Goal: Book appointment/travel/reservation

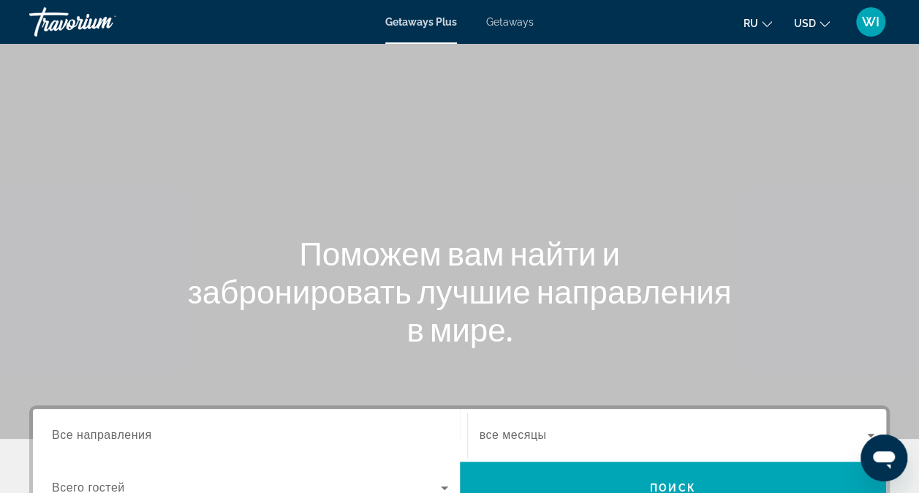
click at [513, 27] on span "Getaways" at bounding box center [510, 22] width 48 height 12
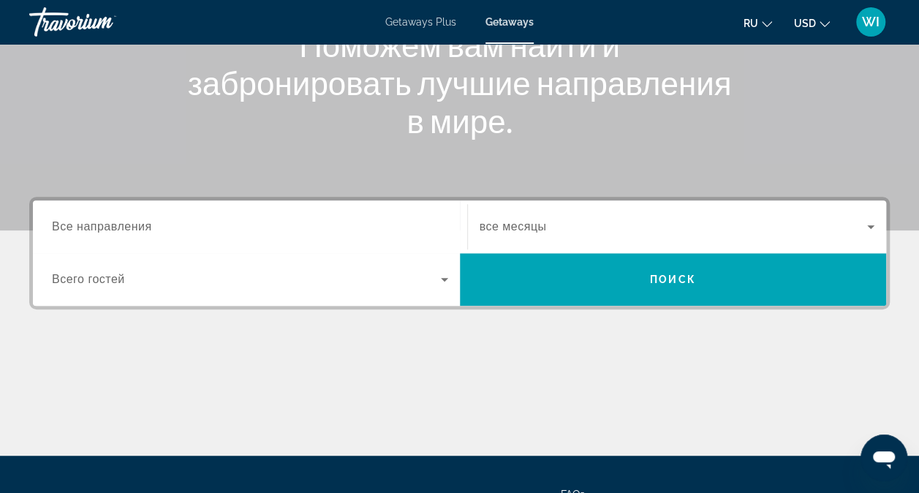
scroll to position [209, 0]
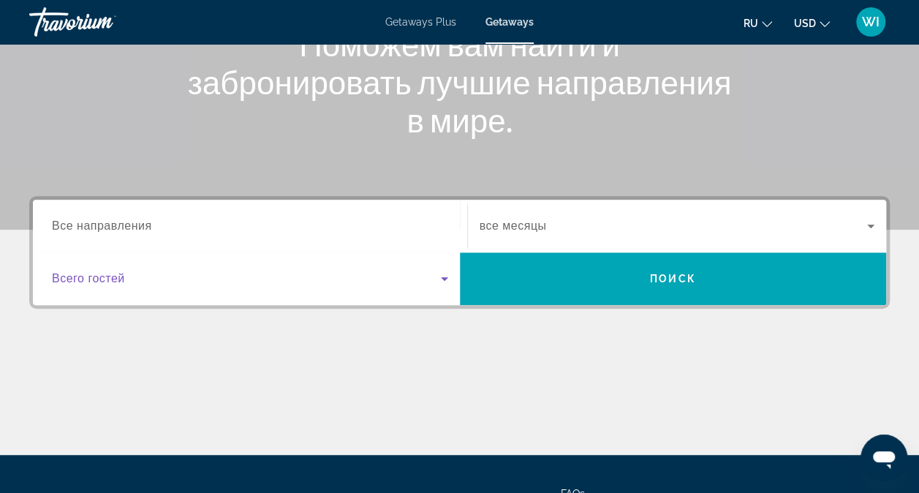
click at [447, 284] on icon "Search widget" at bounding box center [445, 279] width 18 height 18
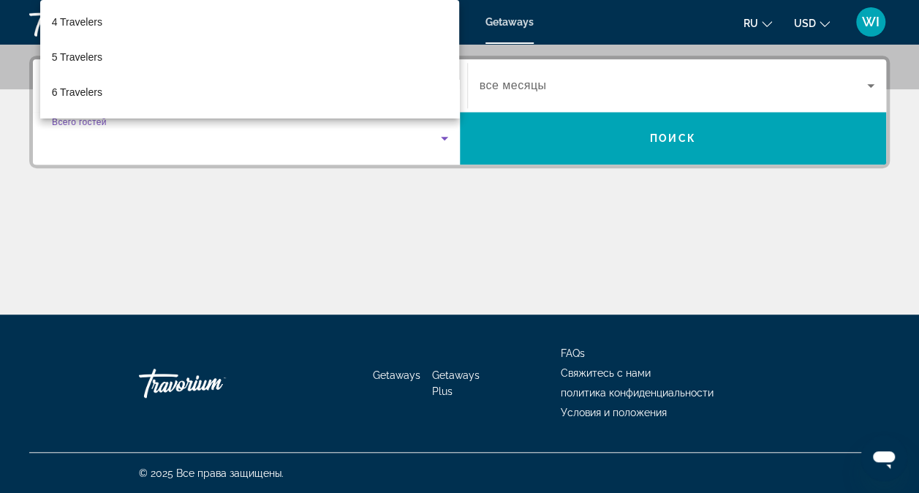
scroll to position [117, 0]
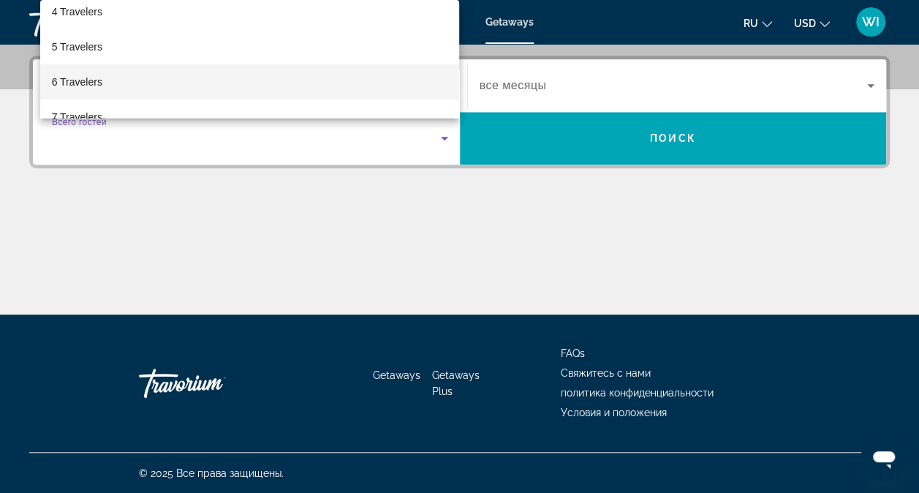
click at [118, 89] on mat-option "6 Travelers" at bounding box center [250, 81] width 420 height 35
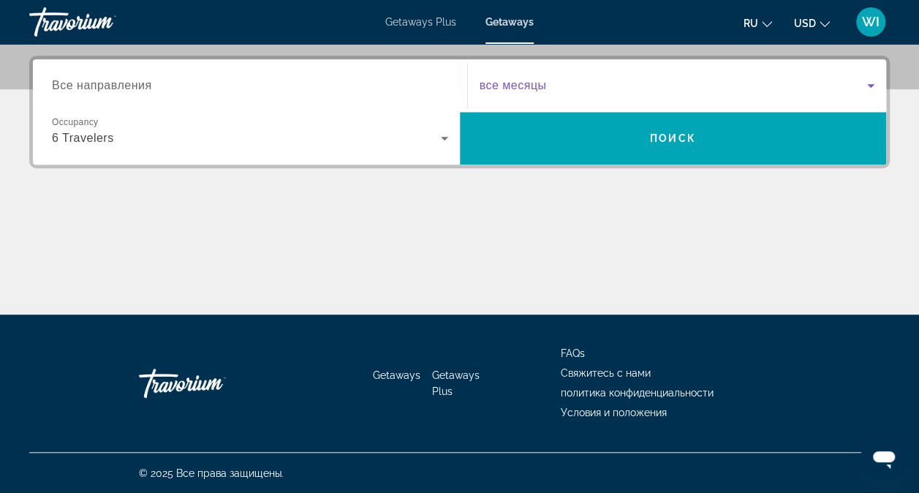
click at [603, 80] on span "Search widget" at bounding box center [674, 86] width 388 height 18
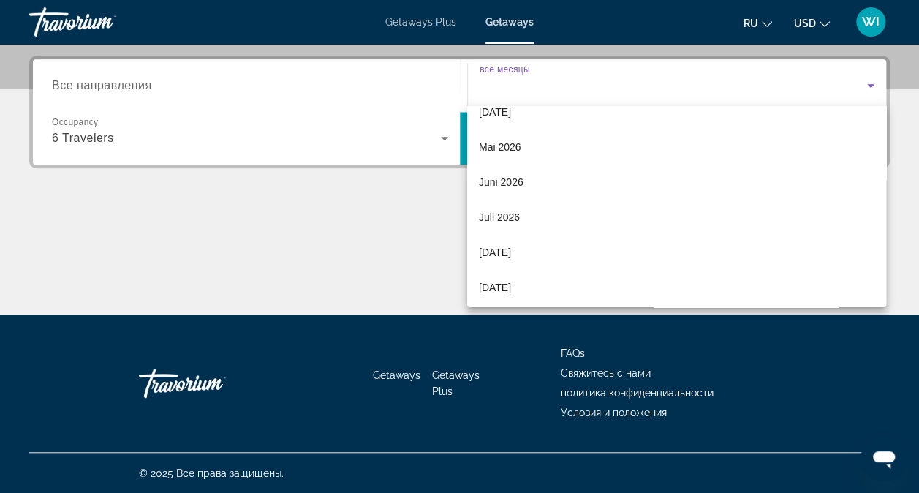
scroll to position [301, 0]
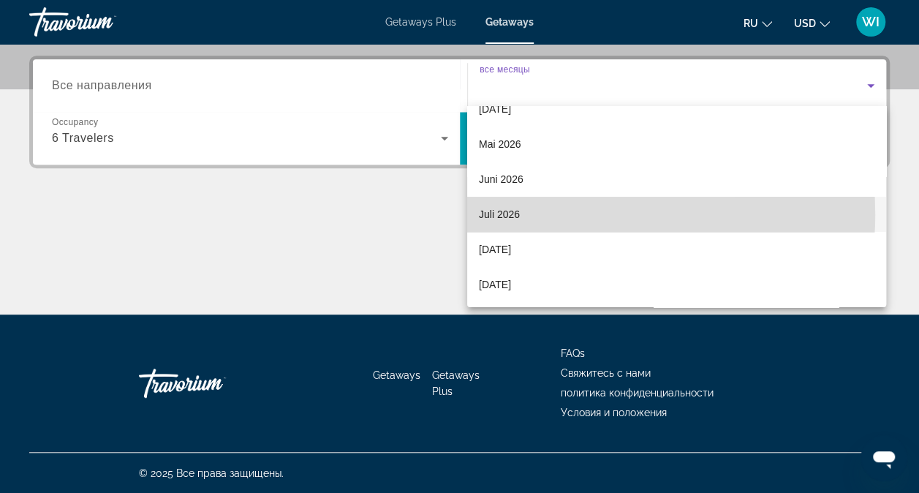
click at [526, 214] on mat-option "Juli 2026" at bounding box center [676, 214] width 419 height 35
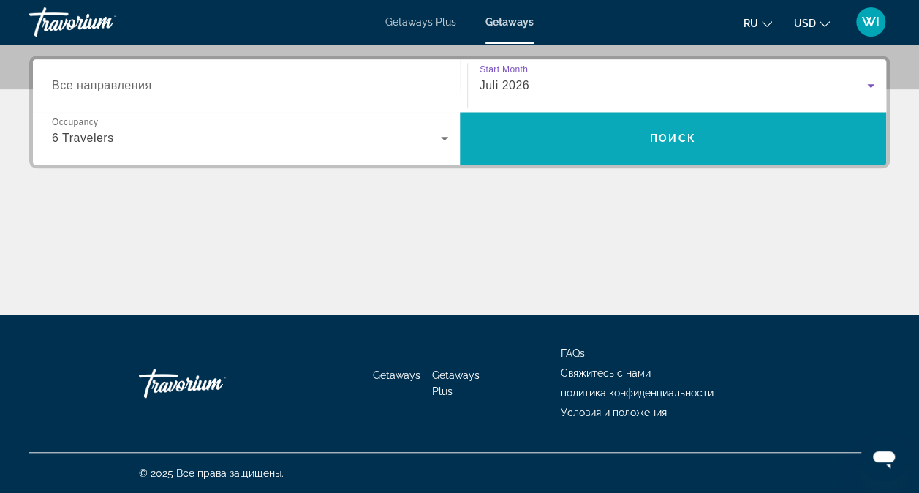
click at [679, 148] on span "Search widget" at bounding box center [673, 138] width 427 height 35
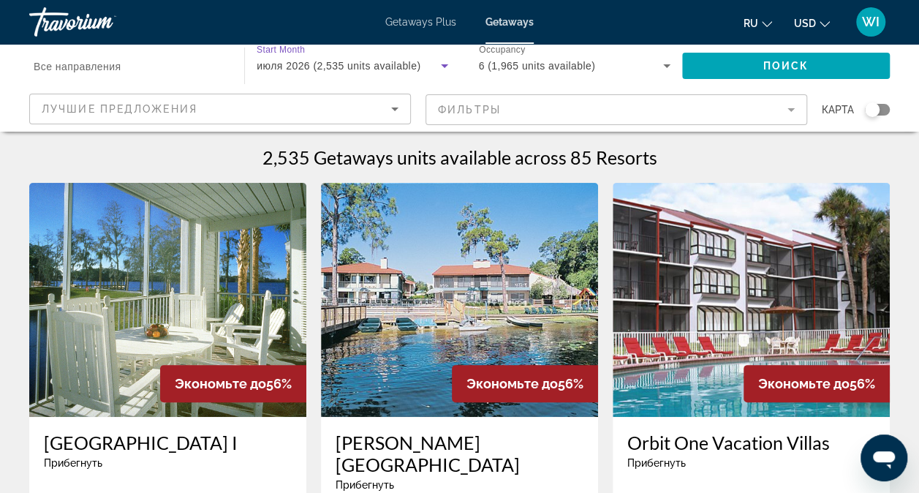
click at [445, 64] on icon "Search widget" at bounding box center [445, 66] width 18 height 18
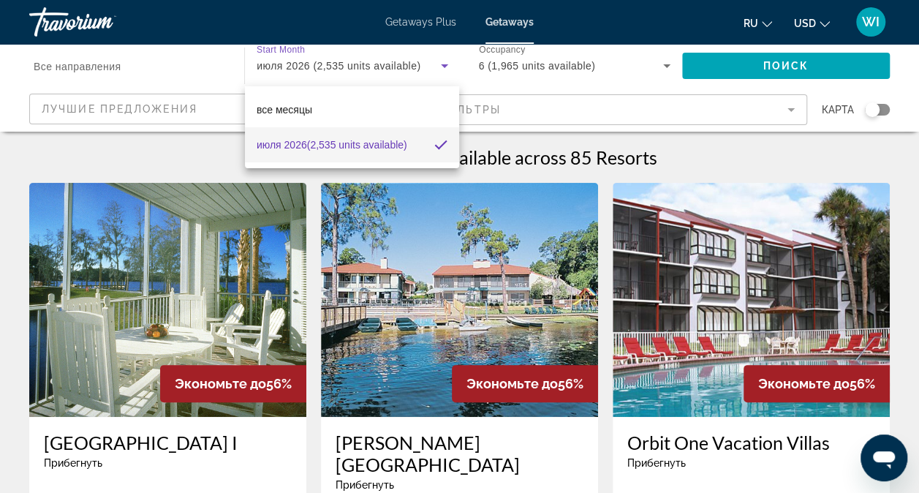
click at [445, 64] on div at bounding box center [459, 246] width 919 height 493
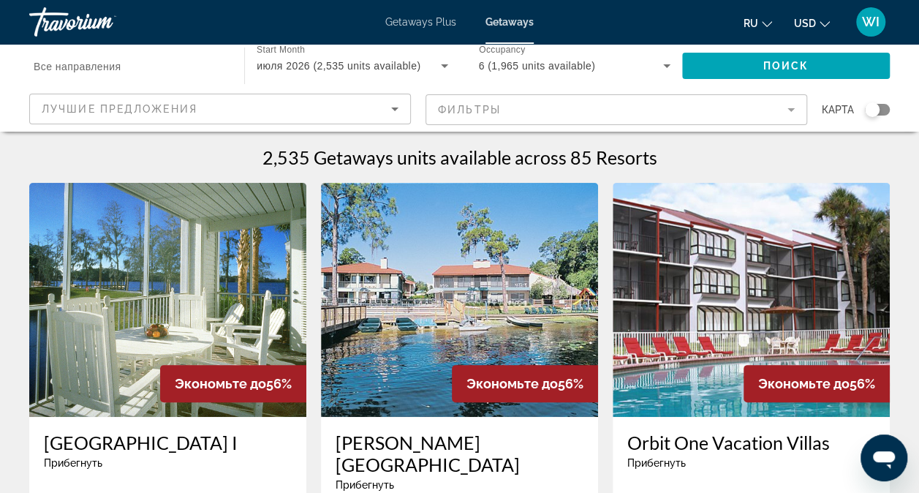
click at [882, 108] on div "Search widget" at bounding box center [877, 110] width 25 height 12
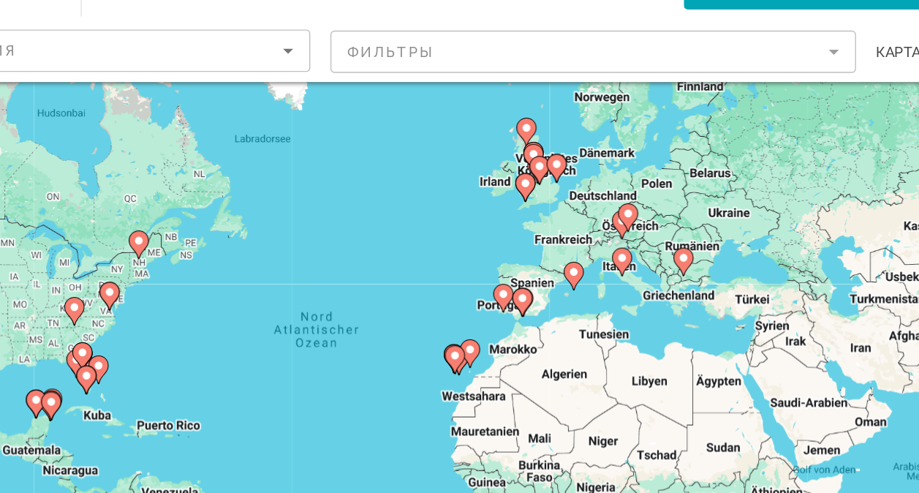
scroll to position [31, 0]
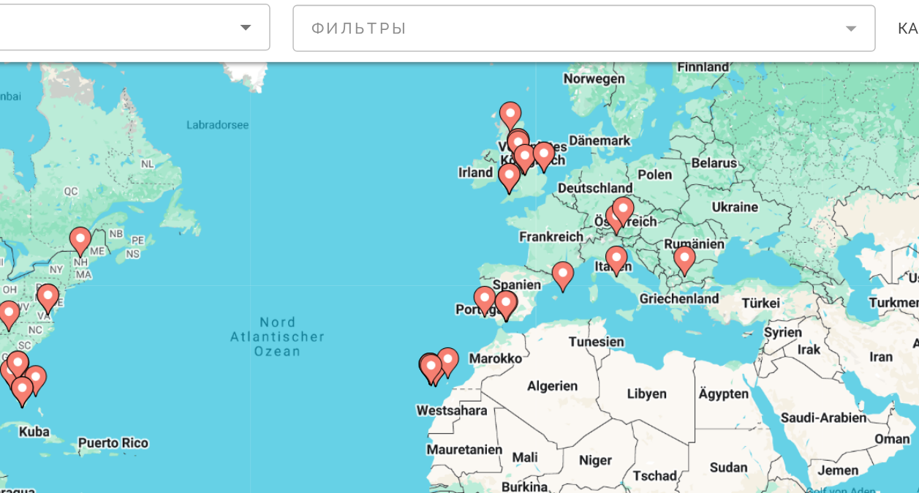
click at [638, 264] on icon "Main content" at bounding box center [636, 262] width 13 height 19
type input "**********"
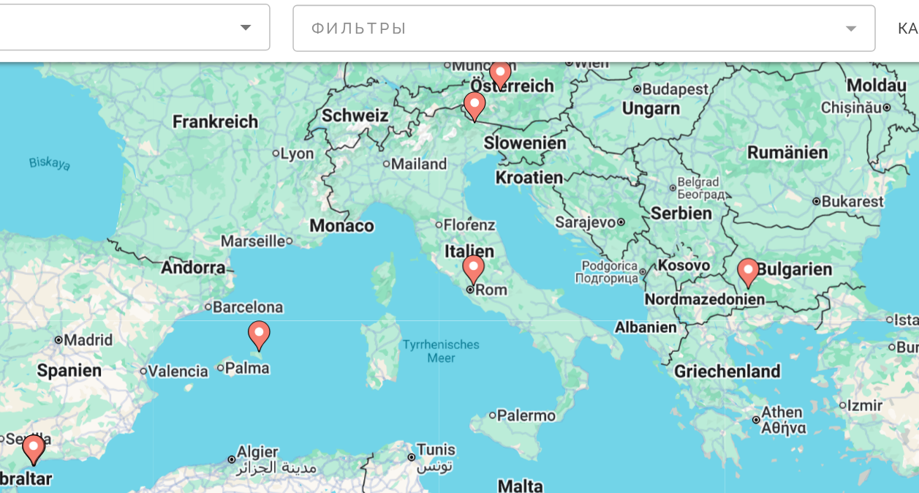
drag, startPoint x: 529, startPoint y: 292, endPoint x: 615, endPoint y: 235, distance: 103.8
click at [615, 235] on div "Um den Modus zum Ziehen mit der Tastatur zu aktivieren, drückst du Alt + Eingab…" at bounding box center [459, 335] width 861 height 439
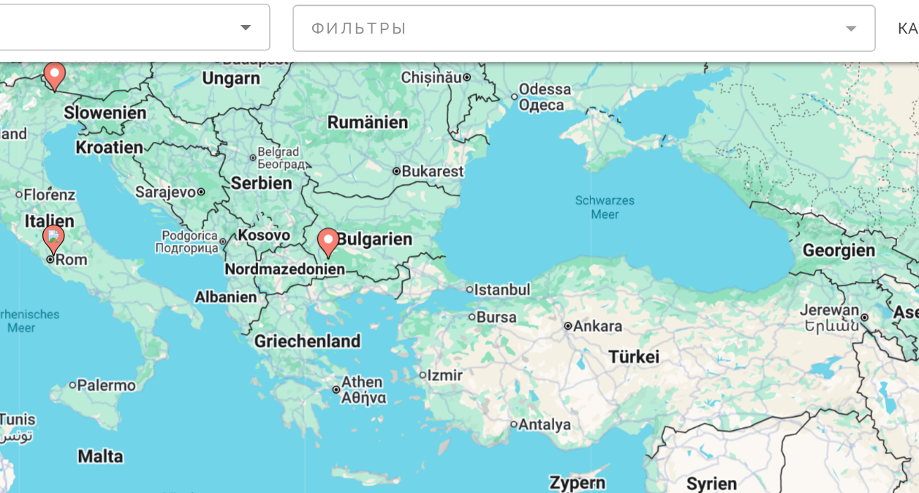
drag, startPoint x: 608, startPoint y: 313, endPoint x: 334, endPoint y: 290, distance: 274.4
click at [334, 290] on div "Um den Modus zum Ziehen mit der Tastatur zu aktivieren, drückst du Alt + Eingab…" at bounding box center [459, 335] width 861 height 439
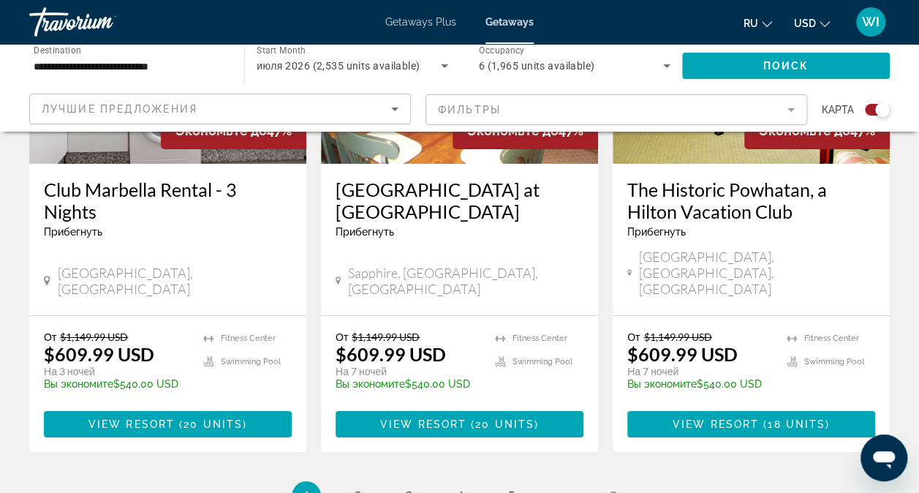
scroll to position [2388, 0]
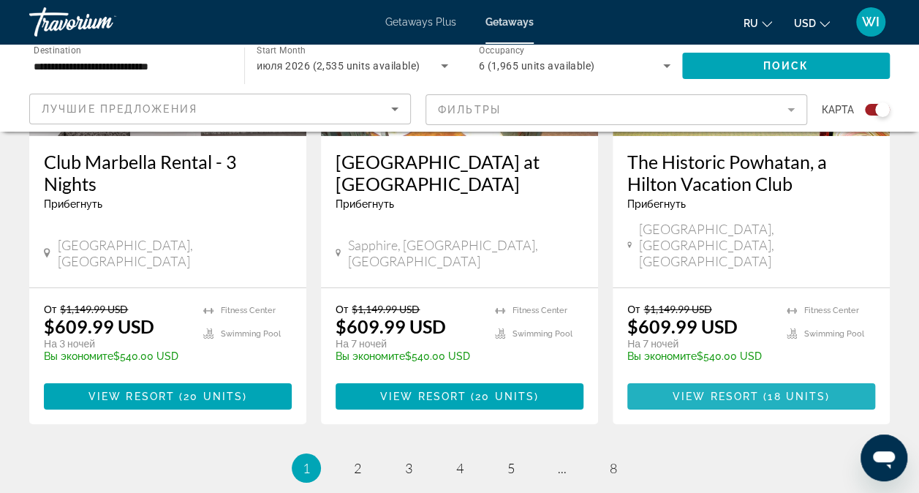
click at [758, 379] on span "Main content" at bounding box center [751, 396] width 248 height 35
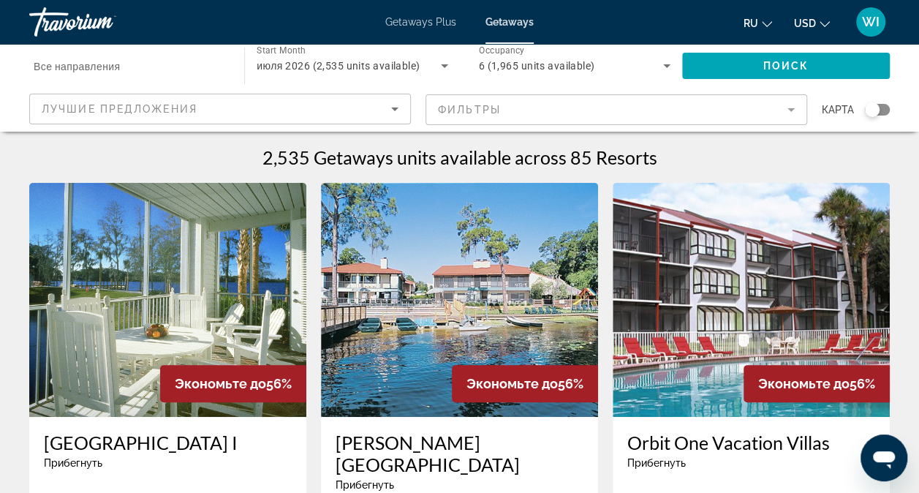
click at [437, 14] on div "Getaways Plus Getaways ru English Español Français Italiano Português русский U…" at bounding box center [459, 22] width 919 height 38
click at [431, 22] on span "Getaways Plus" at bounding box center [420, 22] width 71 height 12
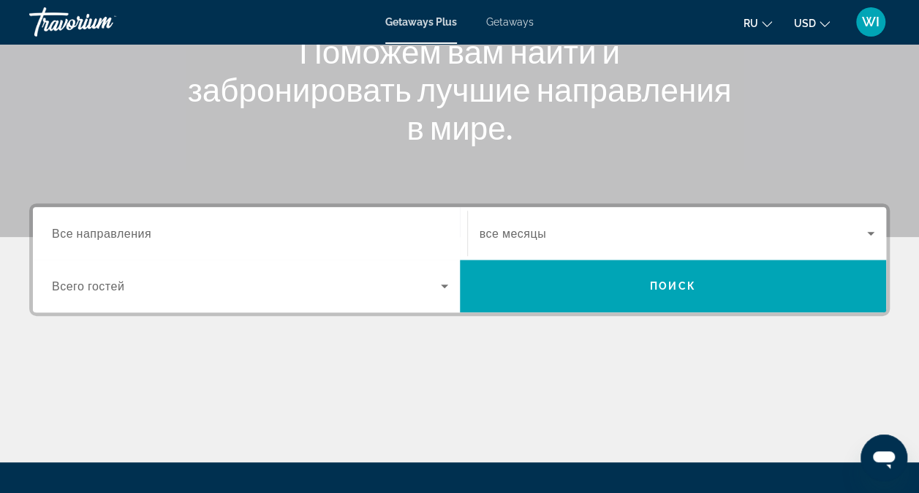
scroll to position [203, 0]
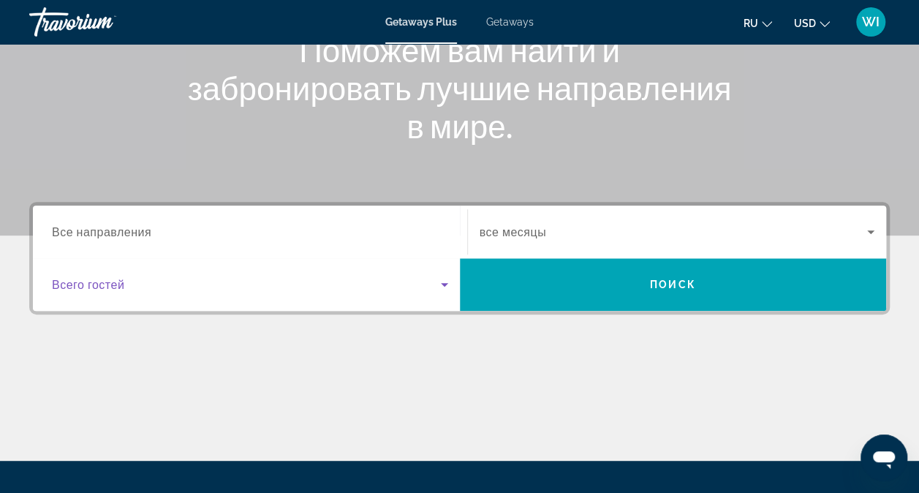
click at [445, 285] on icon "Search widget" at bounding box center [444, 285] width 7 height 4
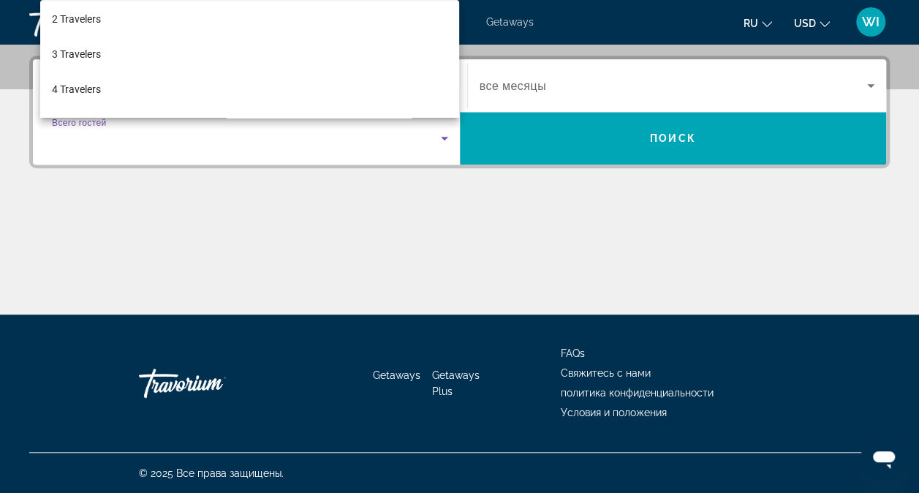
scroll to position [58, 0]
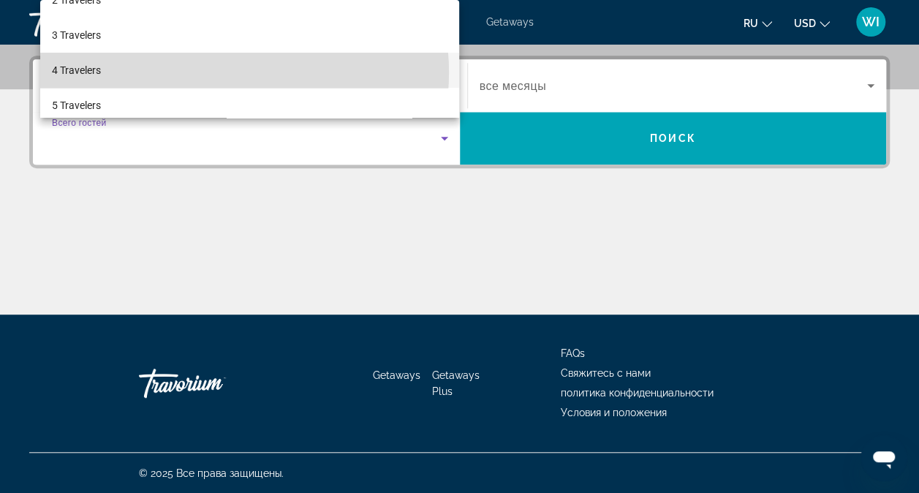
click at [221, 72] on mat-option "4 Travelers" at bounding box center [250, 70] width 420 height 35
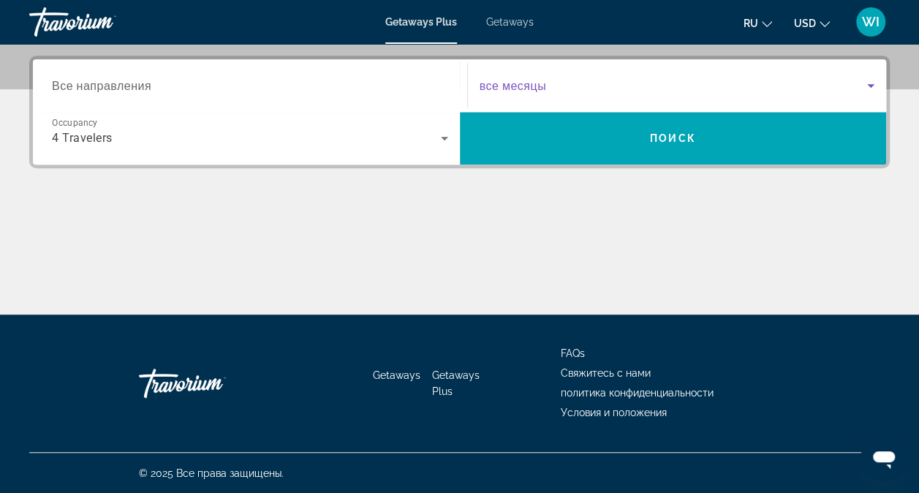
click at [873, 88] on icon "Search widget" at bounding box center [871, 86] width 18 height 18
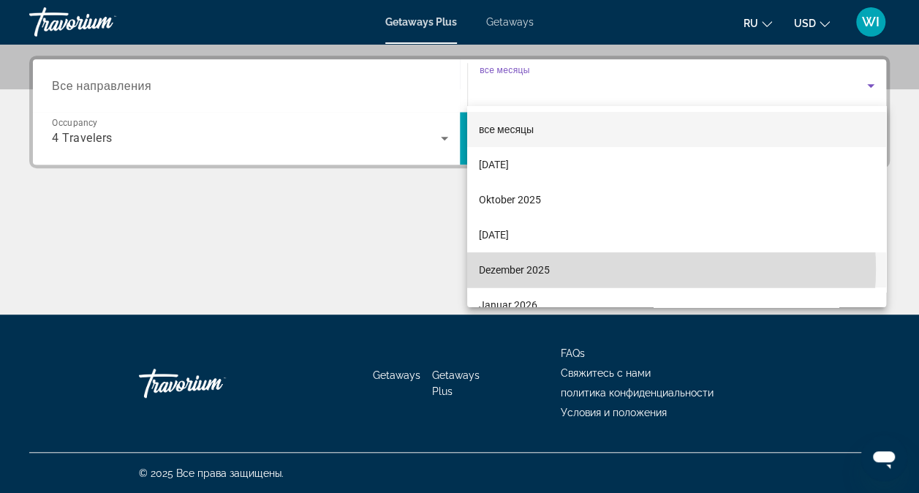
click at [638, 269] on mat-option "Dezember 2025" at bounding box center [676, 269] width 419 height 35
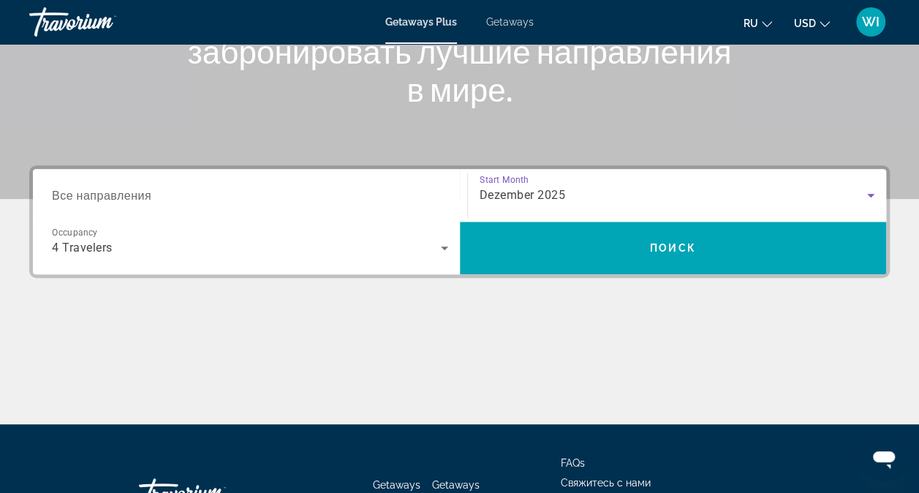
scroll to position [241, 0]
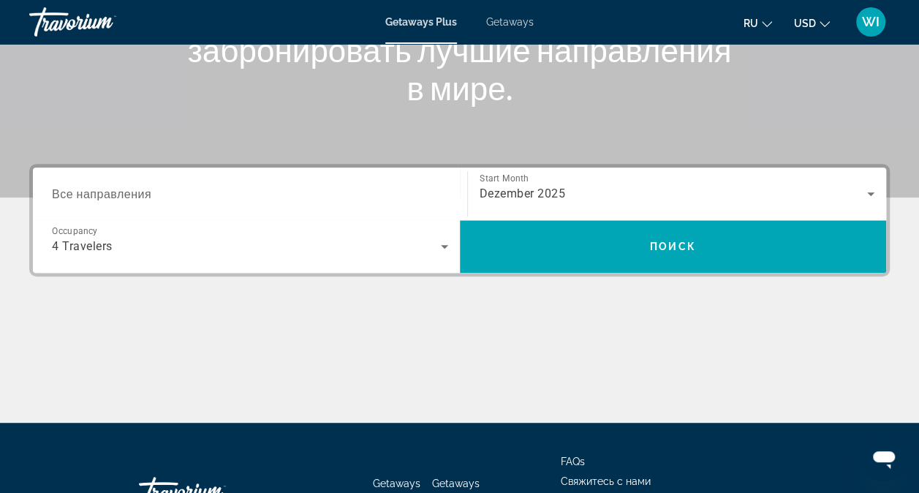
click at [117, 193] on span "Все направления" at bounding box center [101, 193] width 99 height 14
click at [117, 193] on input "Destination Все направления" at bounding box center [250, 195] width 396 height 18
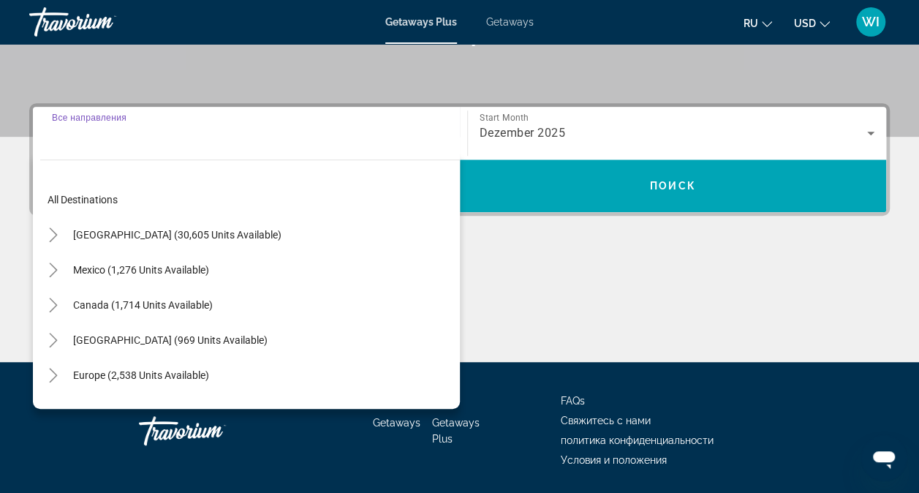
scroll to position [350, 0]
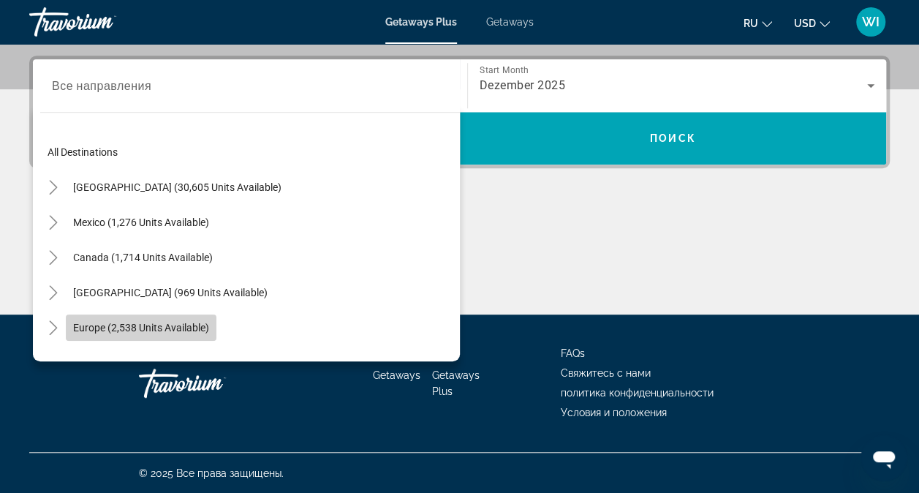
click at [146, 332] on span "Europe (2,538 units available)" at bounding box center [141, 328] width 136 height 12
type input "**********"
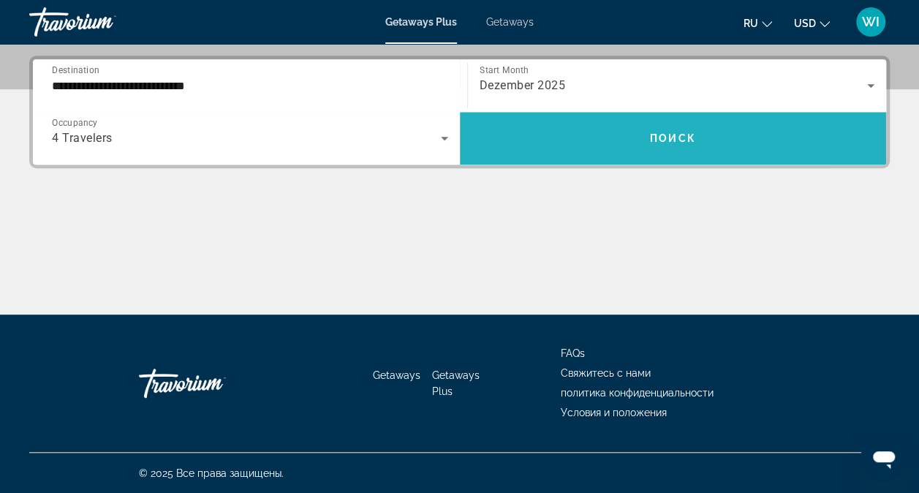
click at [672, 135] on span "Поиск" at bounding box center [673, 138] width 46 height 12
